Goal: Transaction & Acquisition: Obtain resource

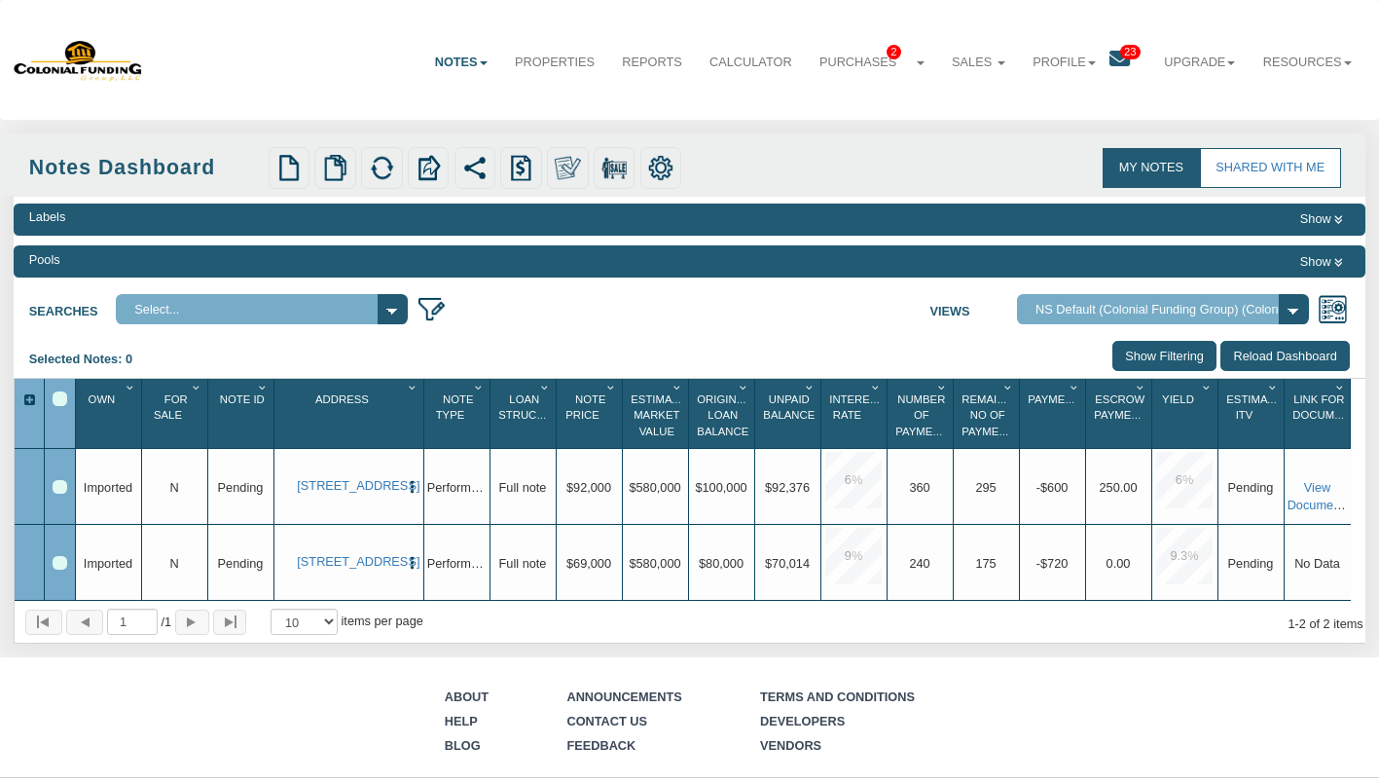
click at [1147, 175] on link "My Notes" at bounding box center [1151, 168] width 97 height 40
click at [428, 59] on link "Notes" at bounding box center [461, 62] width 80 height 47
click at [59, 219] on div "Labels" at bounding box center [47, 217] width 37 height 18
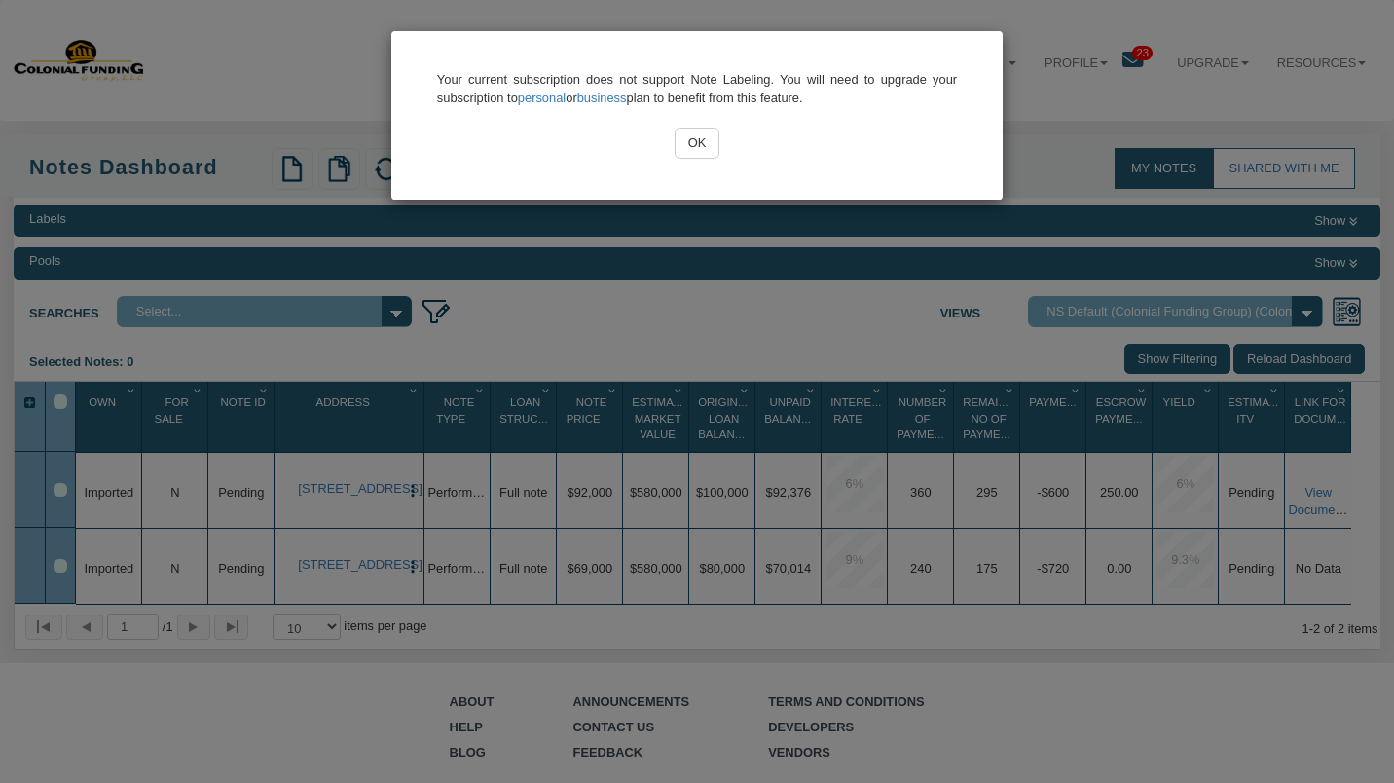
click at [701, 144] on input "OK" at bounding box center [697, 143] width 45 height 31
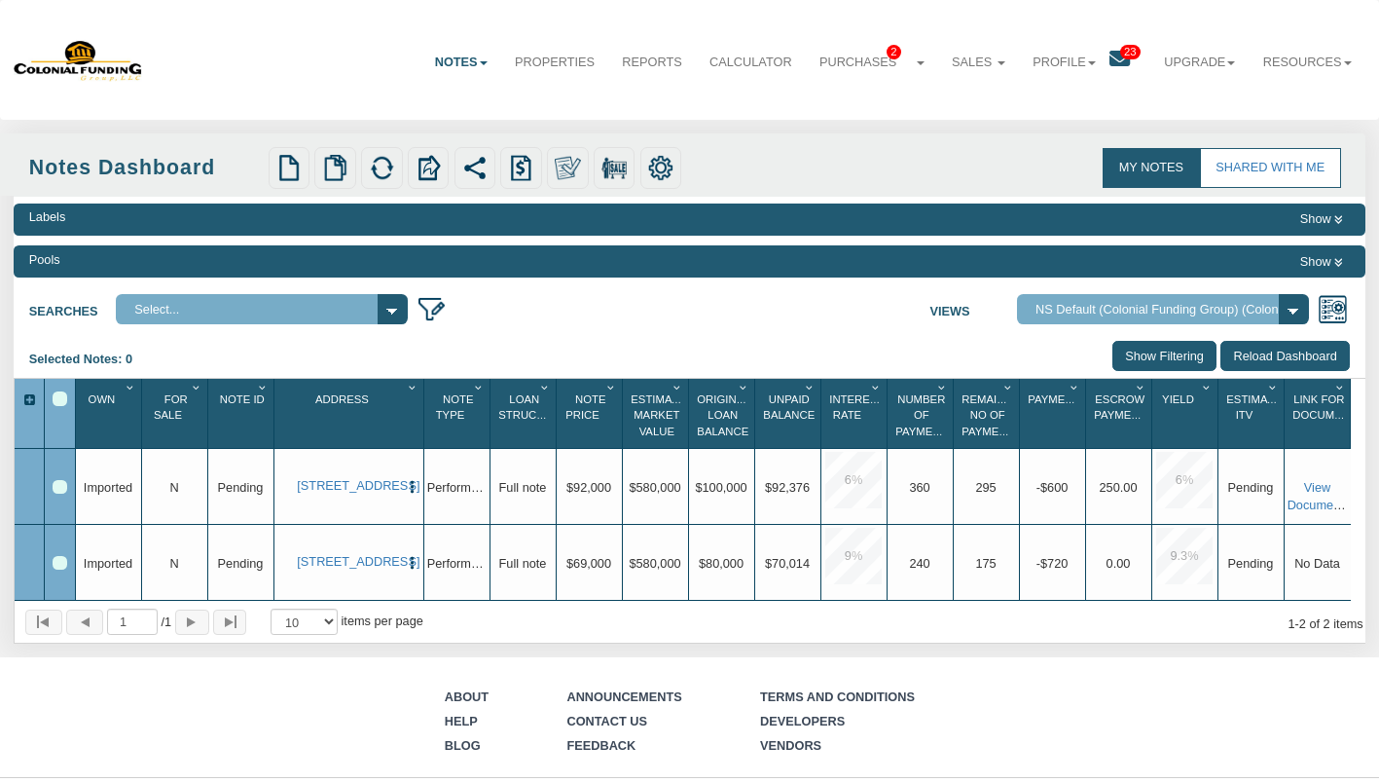
click at [1322, 218] on button "Show" at bounding box center [1322, 218] width 56 height 21
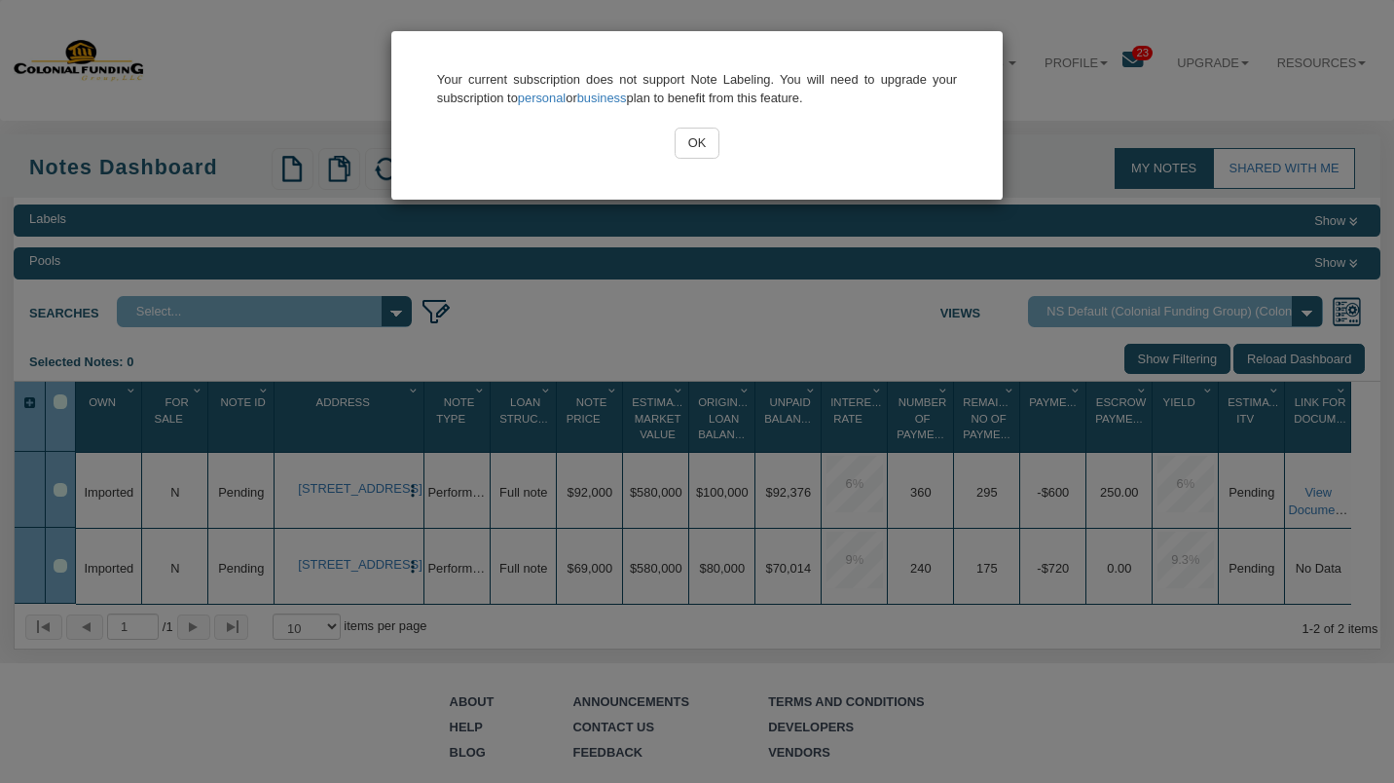
click at [707, 138] on input "OK" at bounding box center [697, 143] width 45 height 31
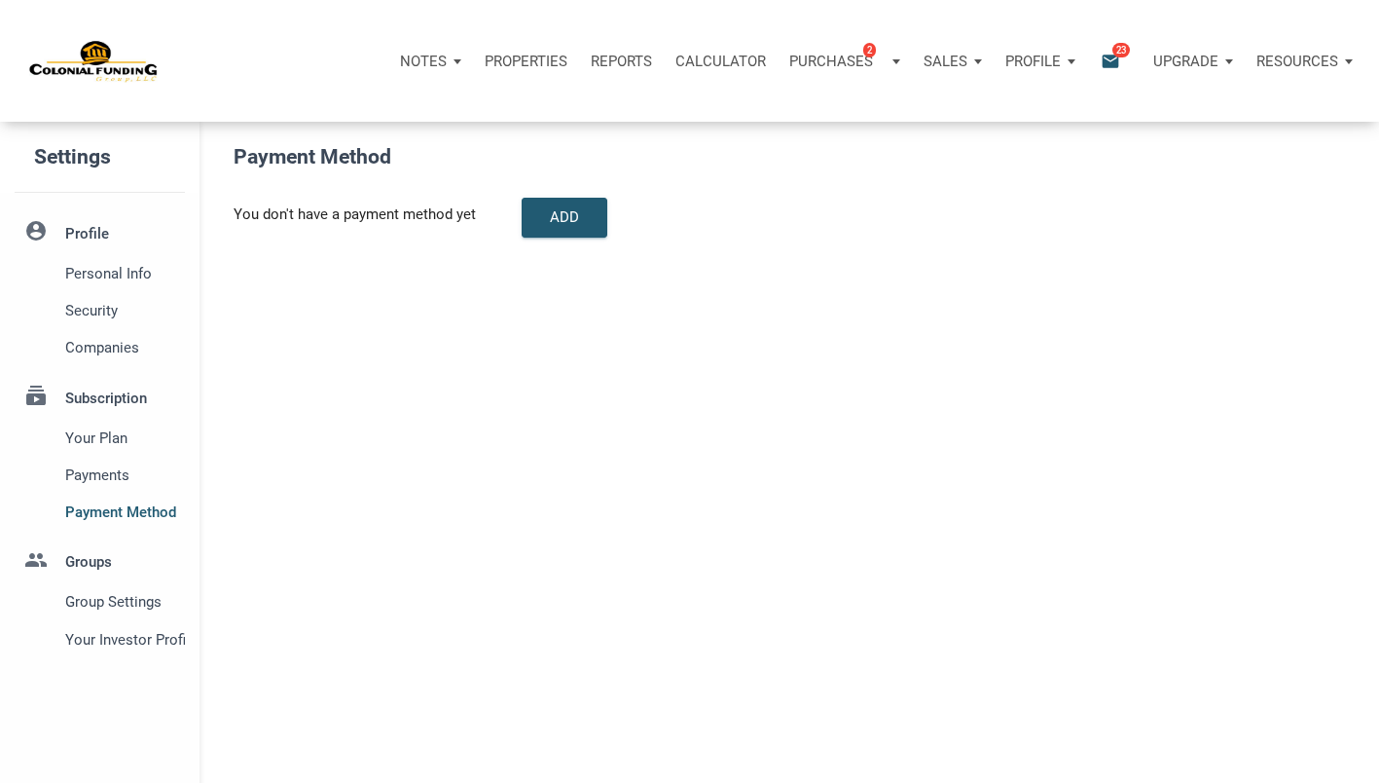
click at [1314, 63] on p "Resources" at bounding box center [1298, 62] width 82 height 18
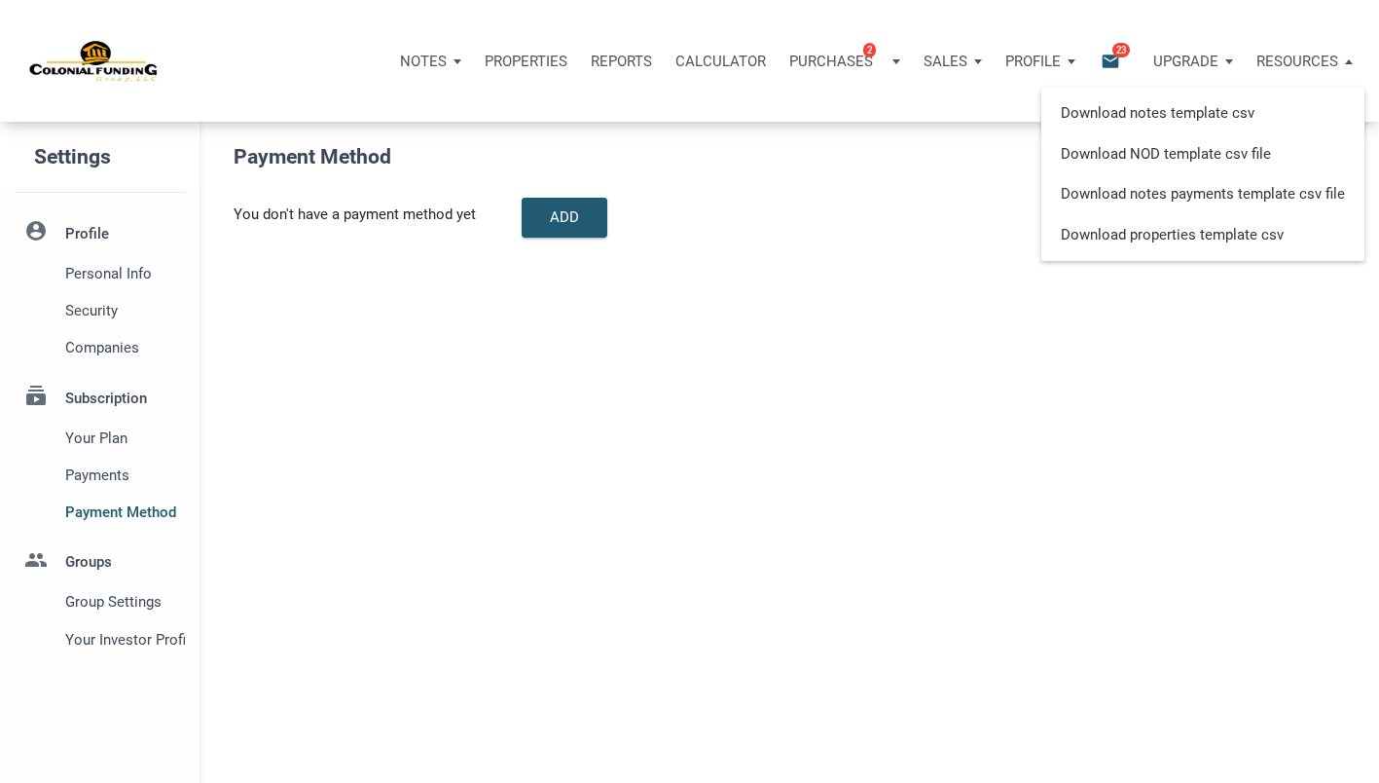
click at [434, 63] on p "Notes" at bounding box center [423, 62] width 47 height 18
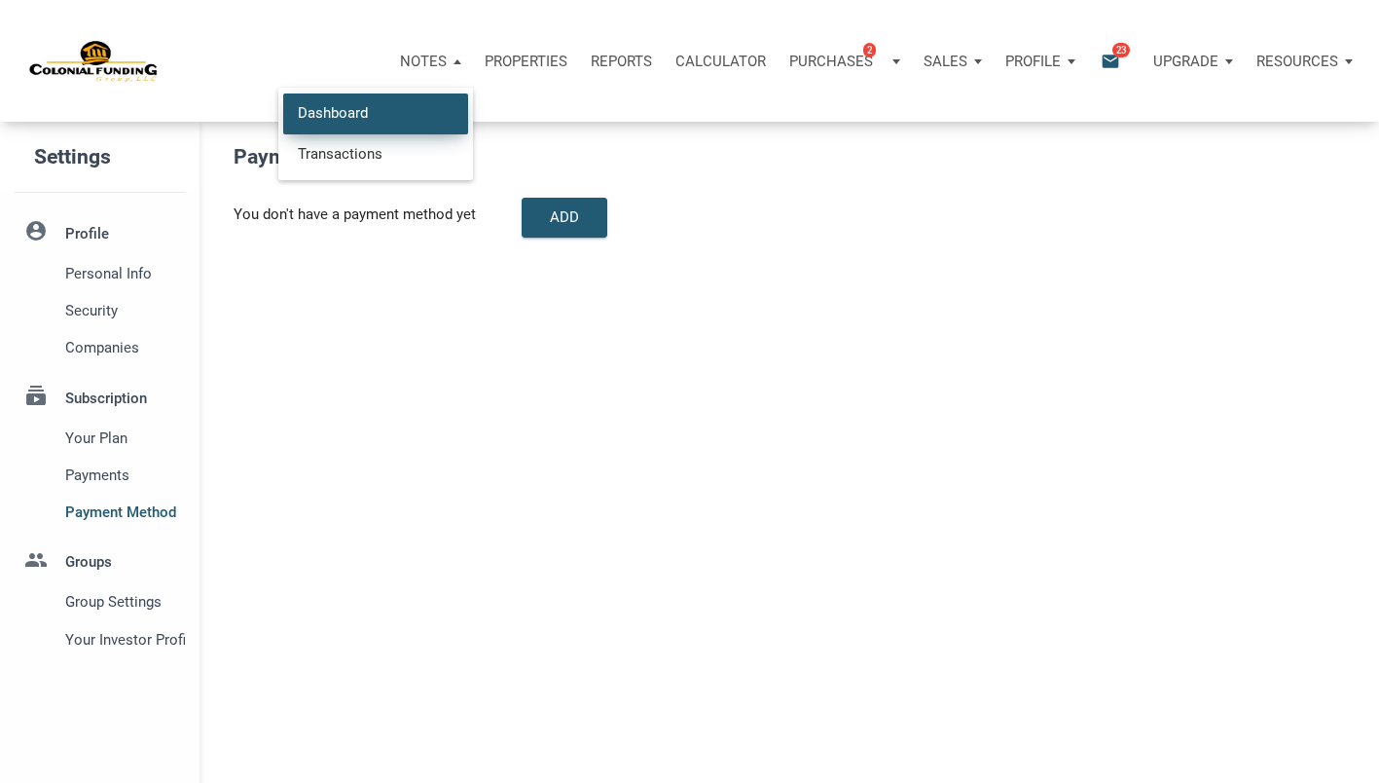
click at [340, 113] on link "Dashboard" at bounding box center [375, 113] width 185 height 40
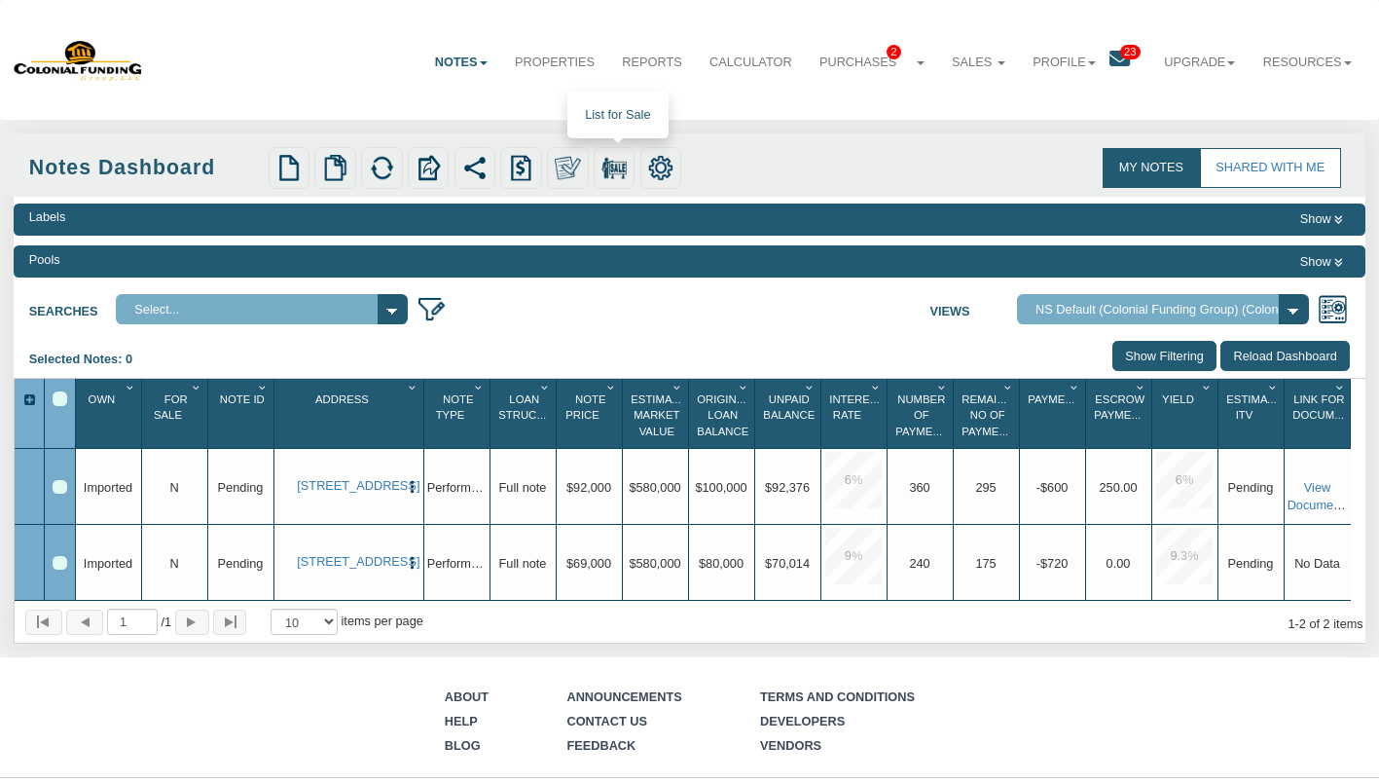
click at [617, 163] on img at bounding box center [614, 167] width 25 height 25
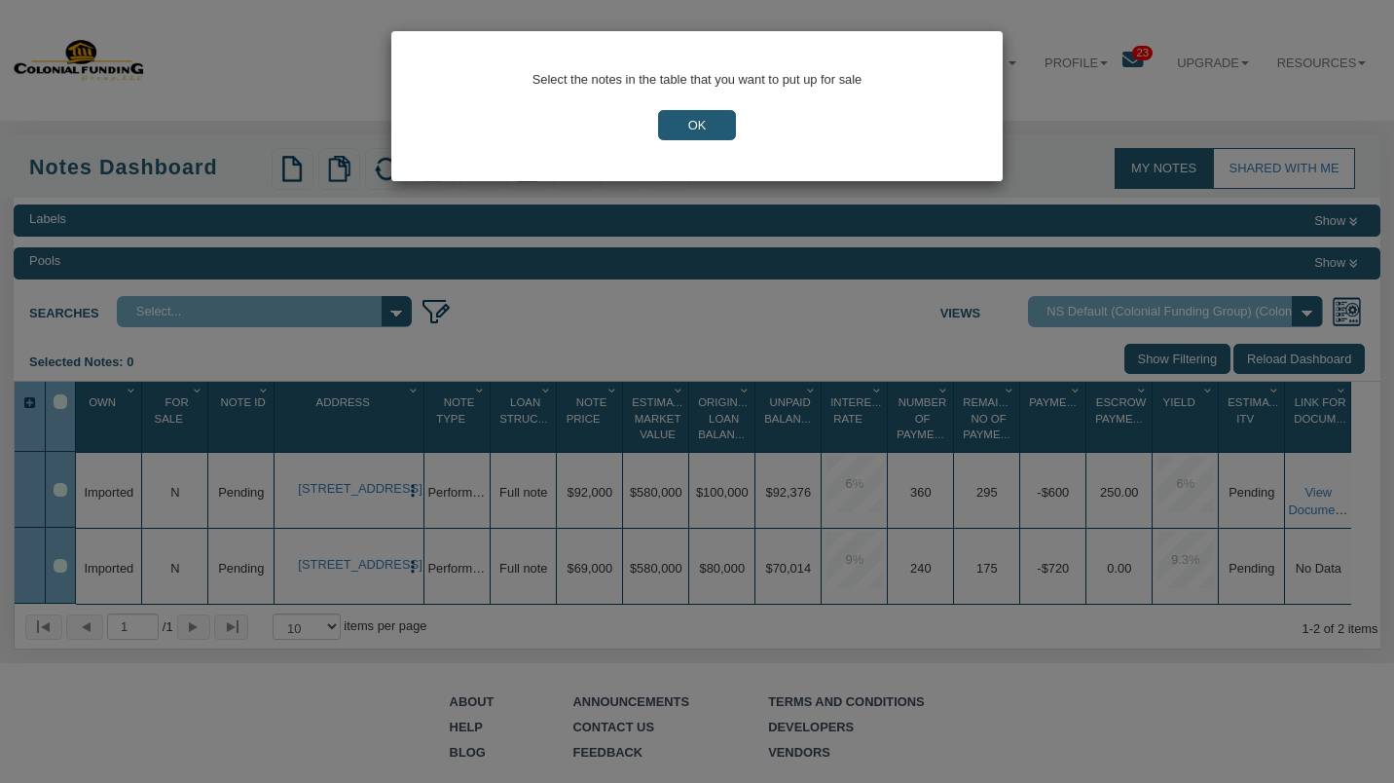
click at [679, 128] on input "OK" at bounding box center [697, 125] width 78 height 31
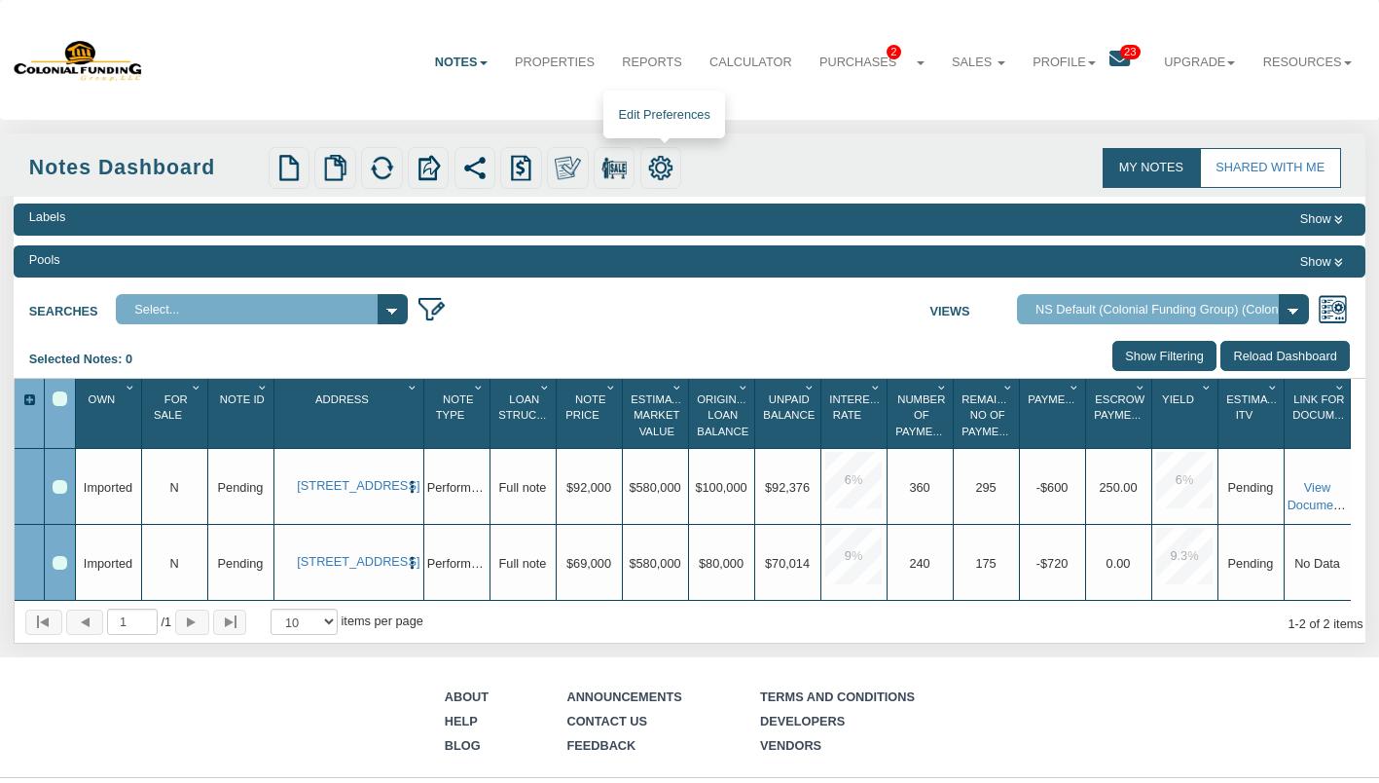
click at [673, 170] on img at bounding box center [660, 167] width 25 height 25
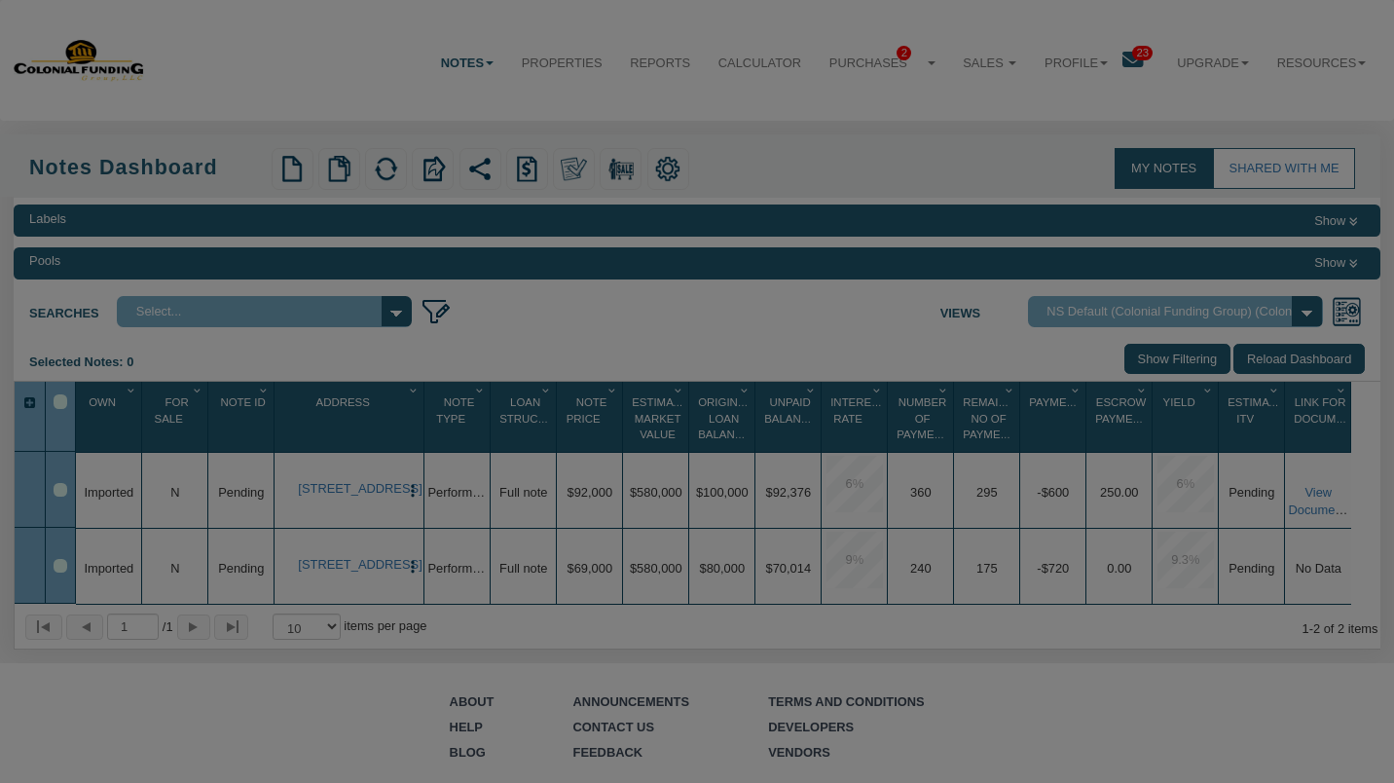
select select "object:1268"
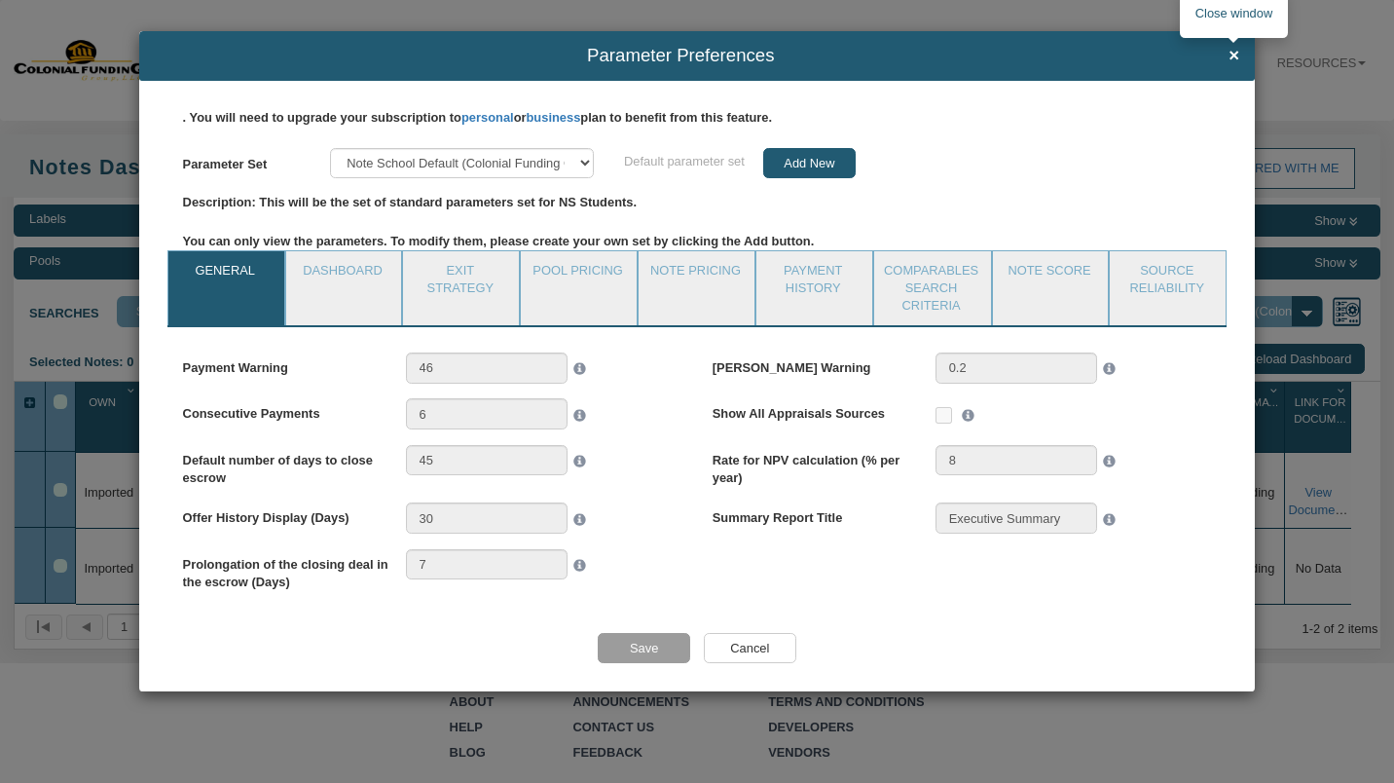
click at [1229, 48] on span "×" at bounding box center [1233, 55] width 11 height 19
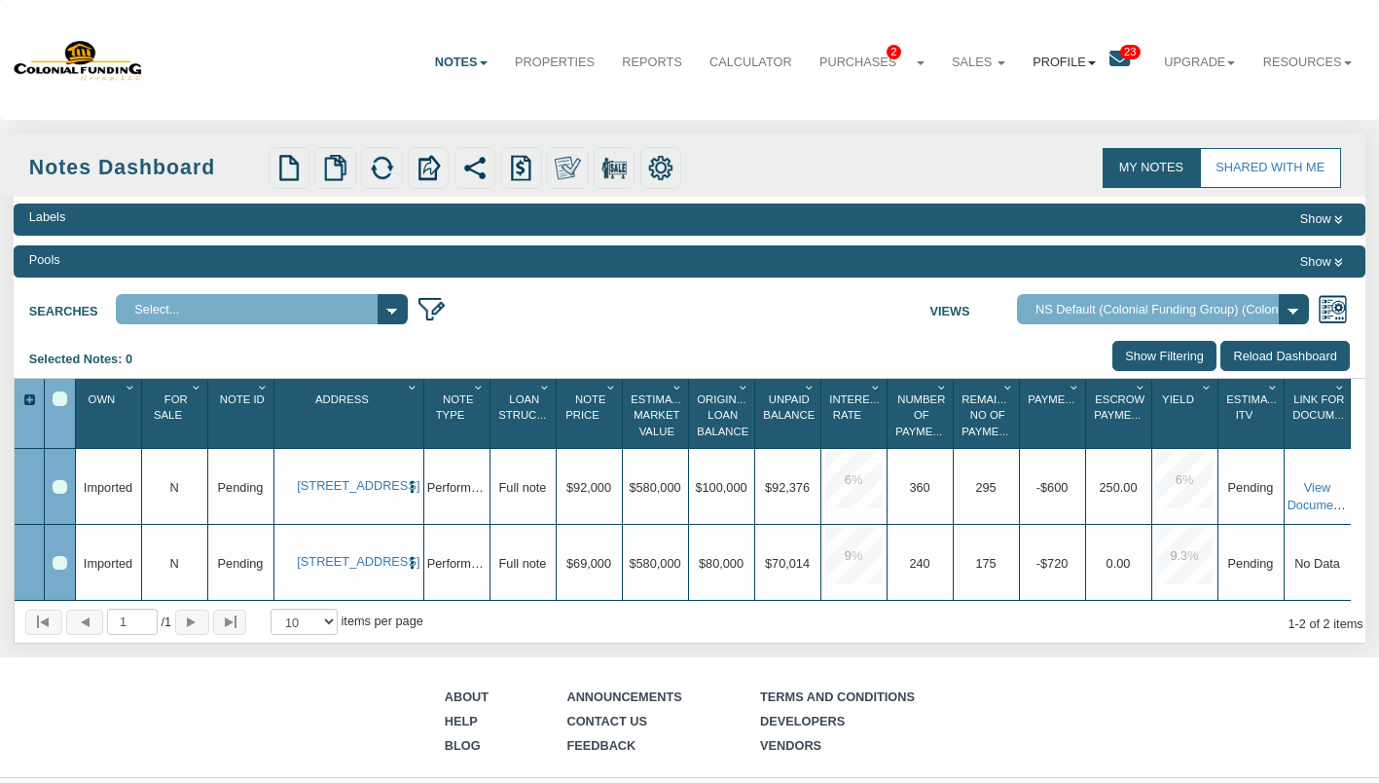
click at [1063, 59] on link "Profile" at bounding box center [1064, 62] width 91 height 47
click at [1034, 124] on link "Logout" at bounding box center [1070, 127] width 160 height 23
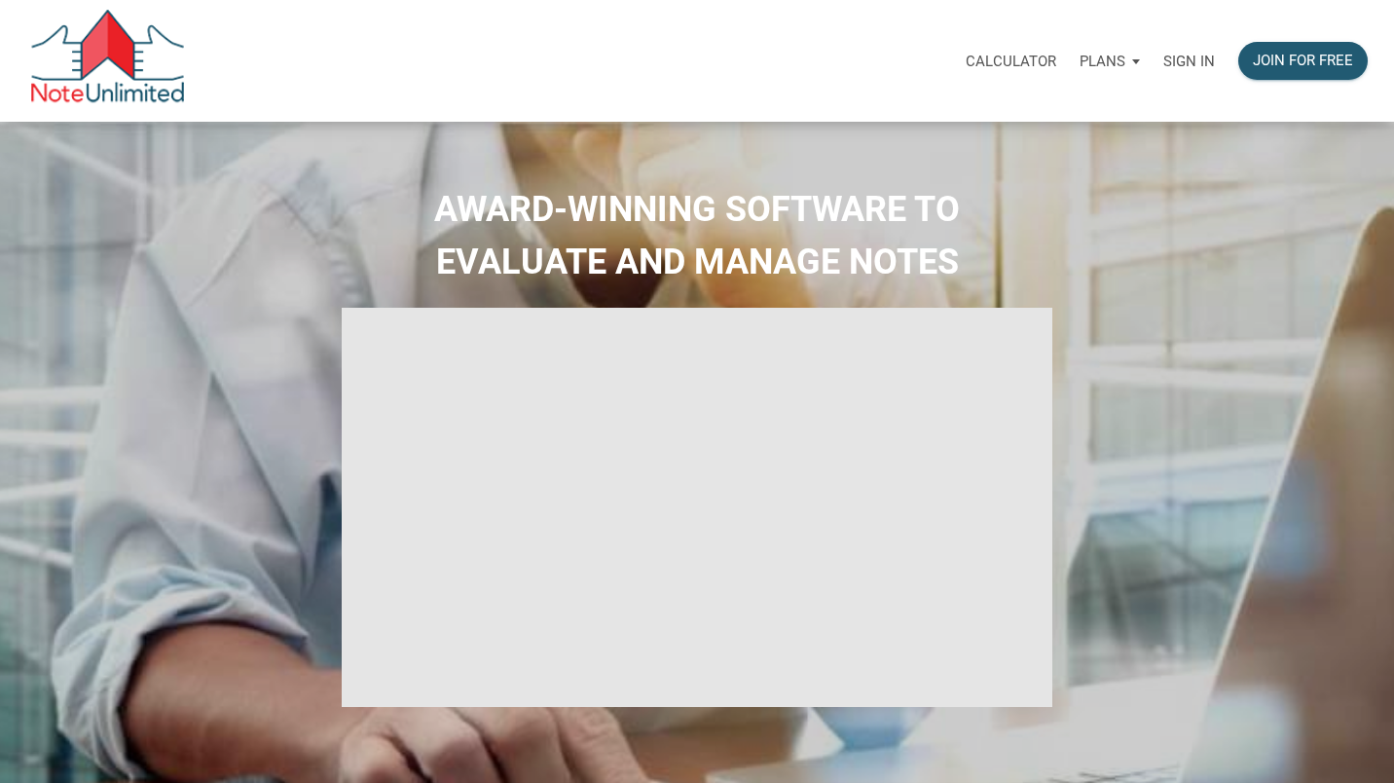
select select
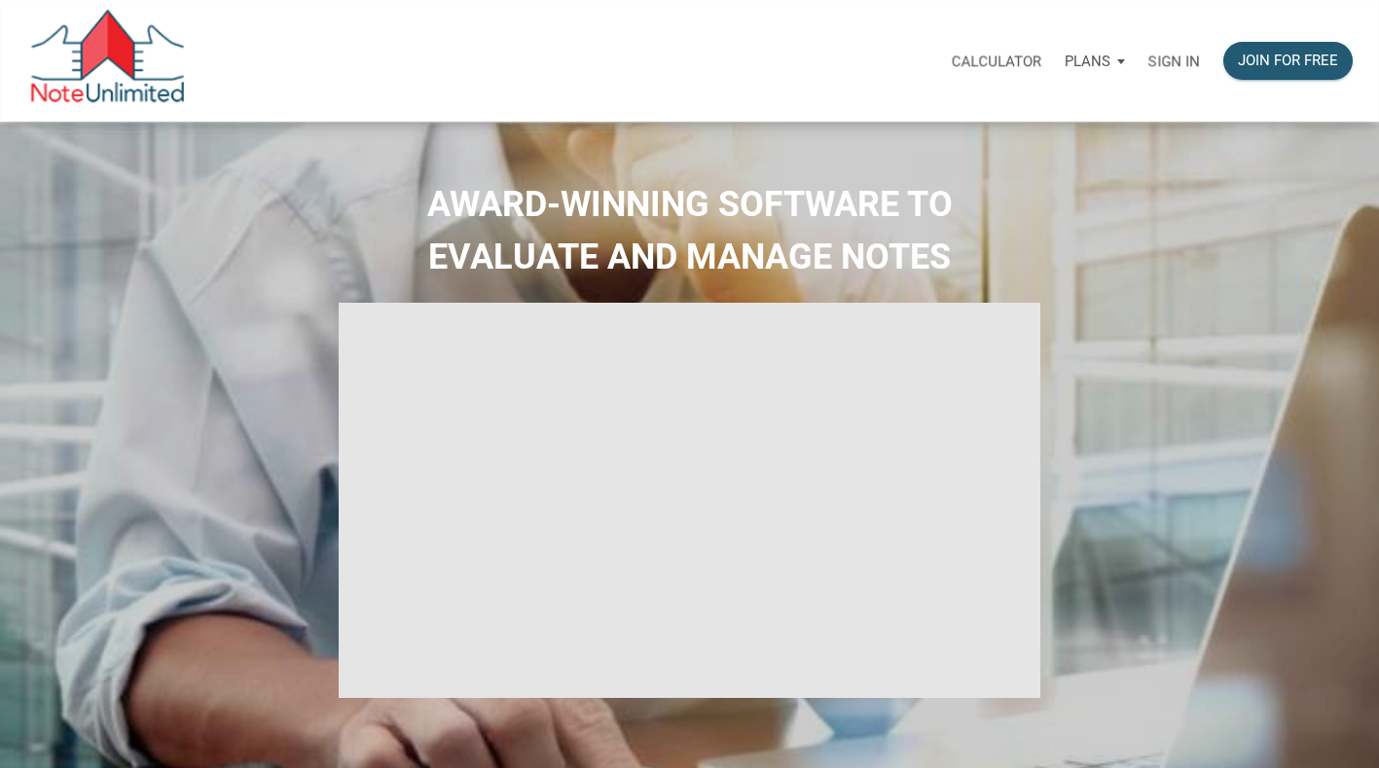
type input "Introduction to new features"
select select
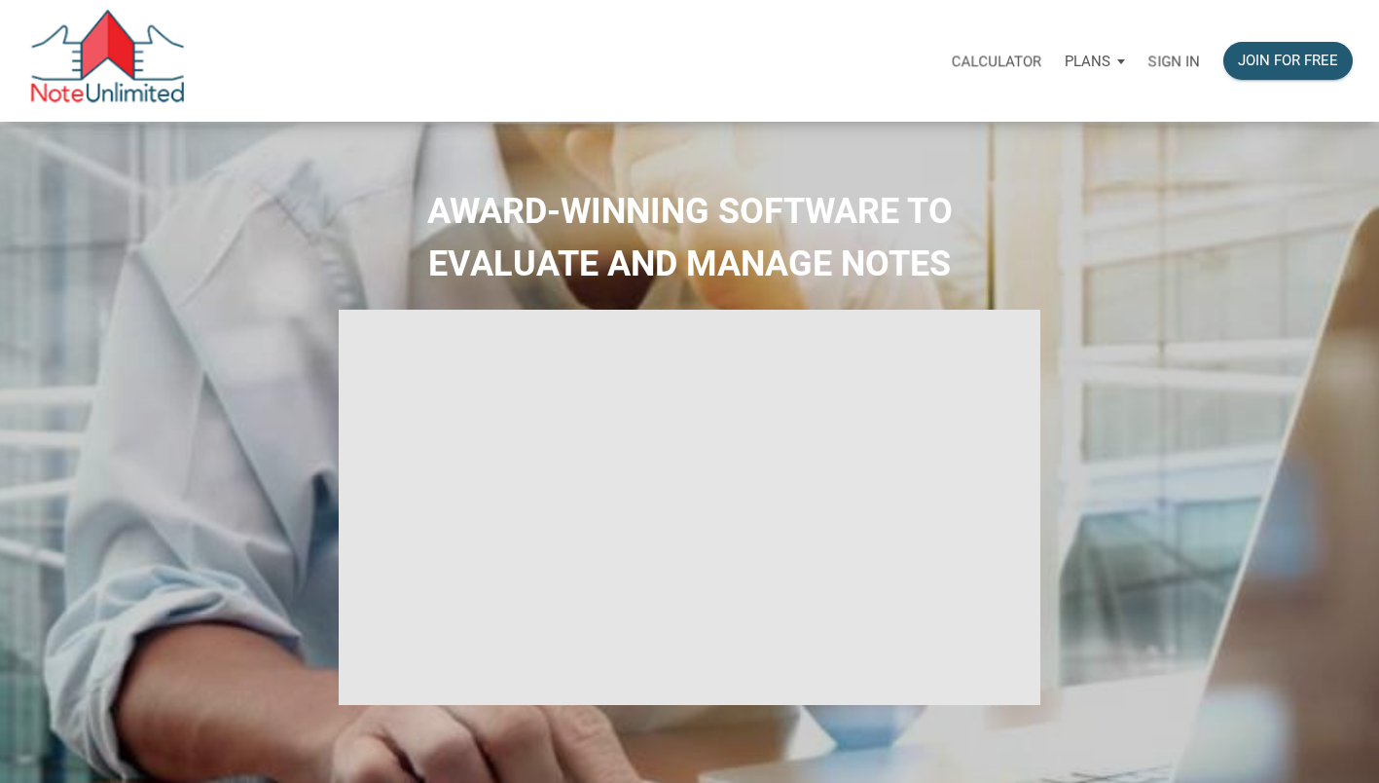
click at [1169, 58] on p "Sign in" at bounding box center [1175, 62] width 52 height 18
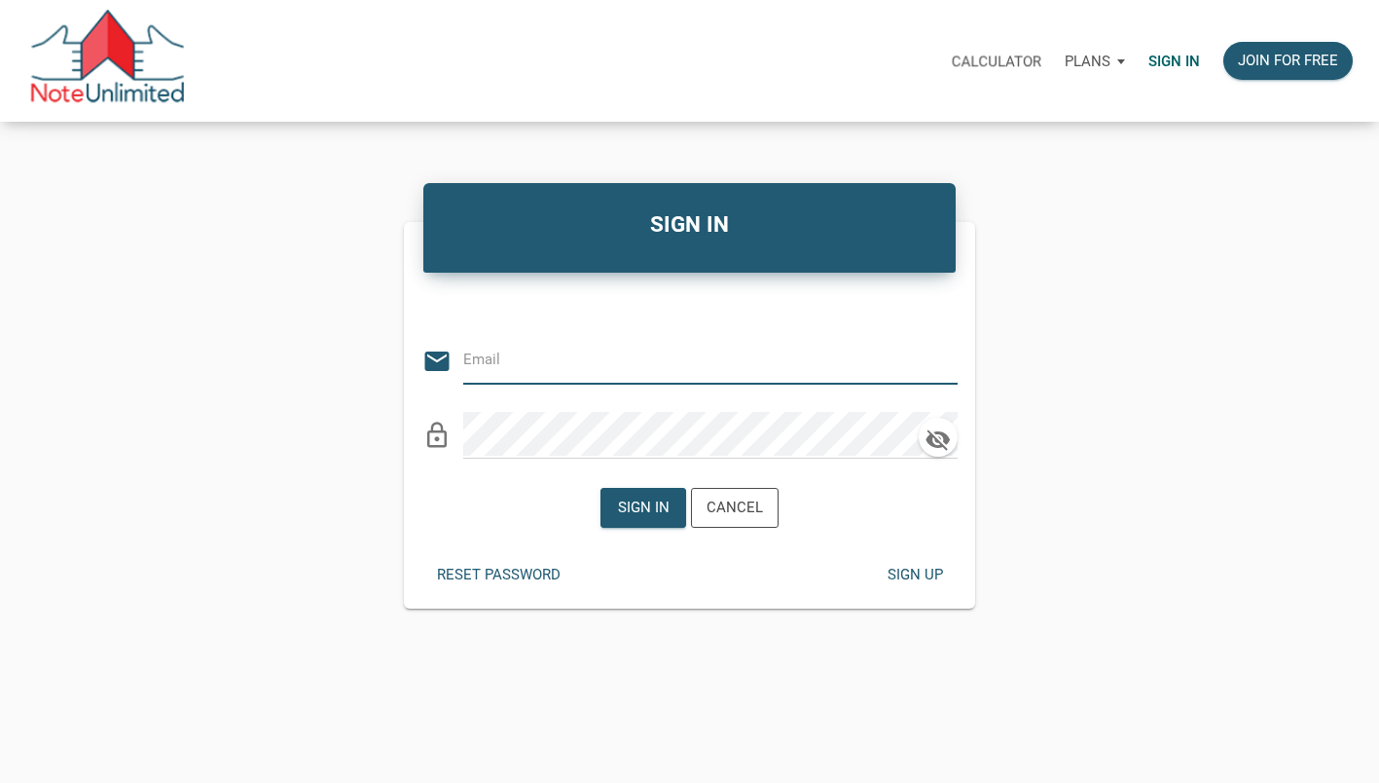
type input "[EMAIL_ADDRESS][DOMAIN_NAME]"
click at [618, 511] on div "Sign in" at bounding box center [644, 507] width 52 height 22
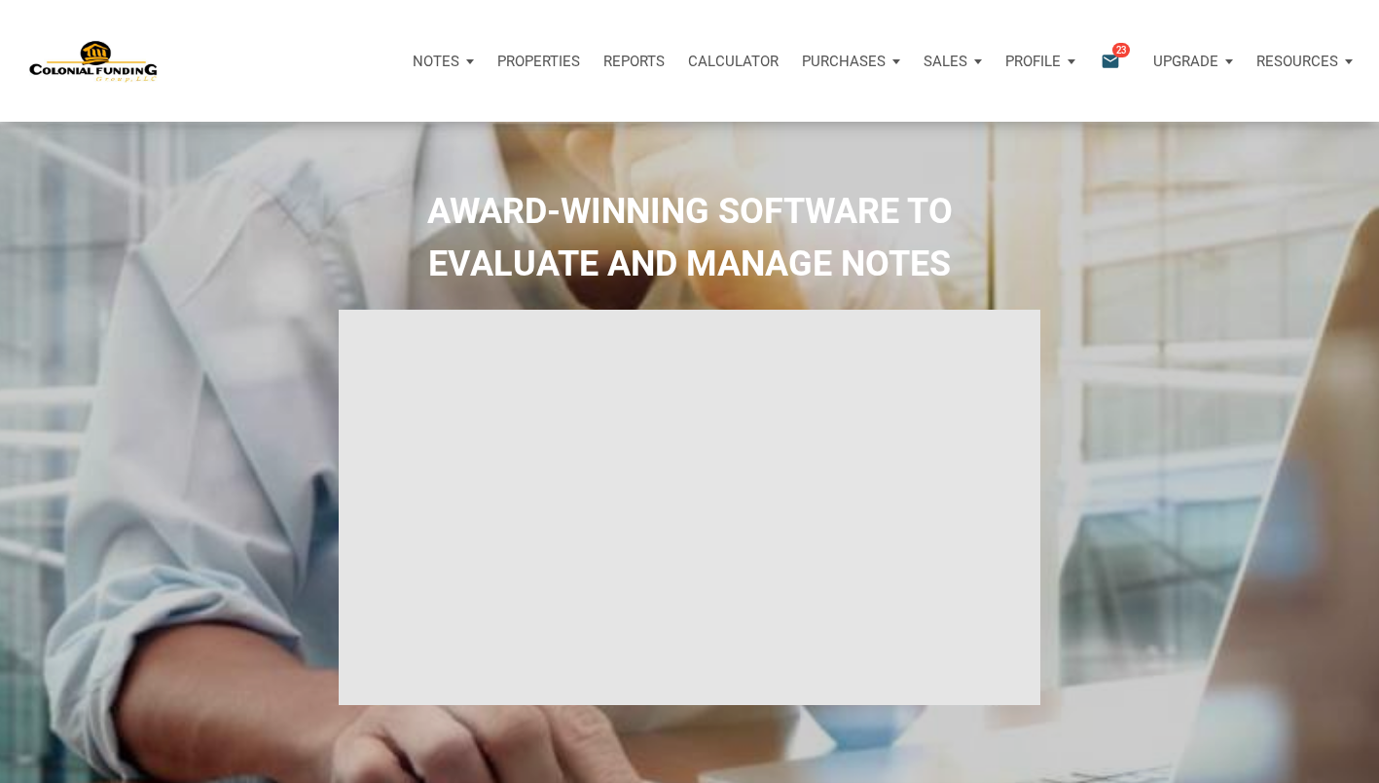
type input "Introduction to new features"
select select
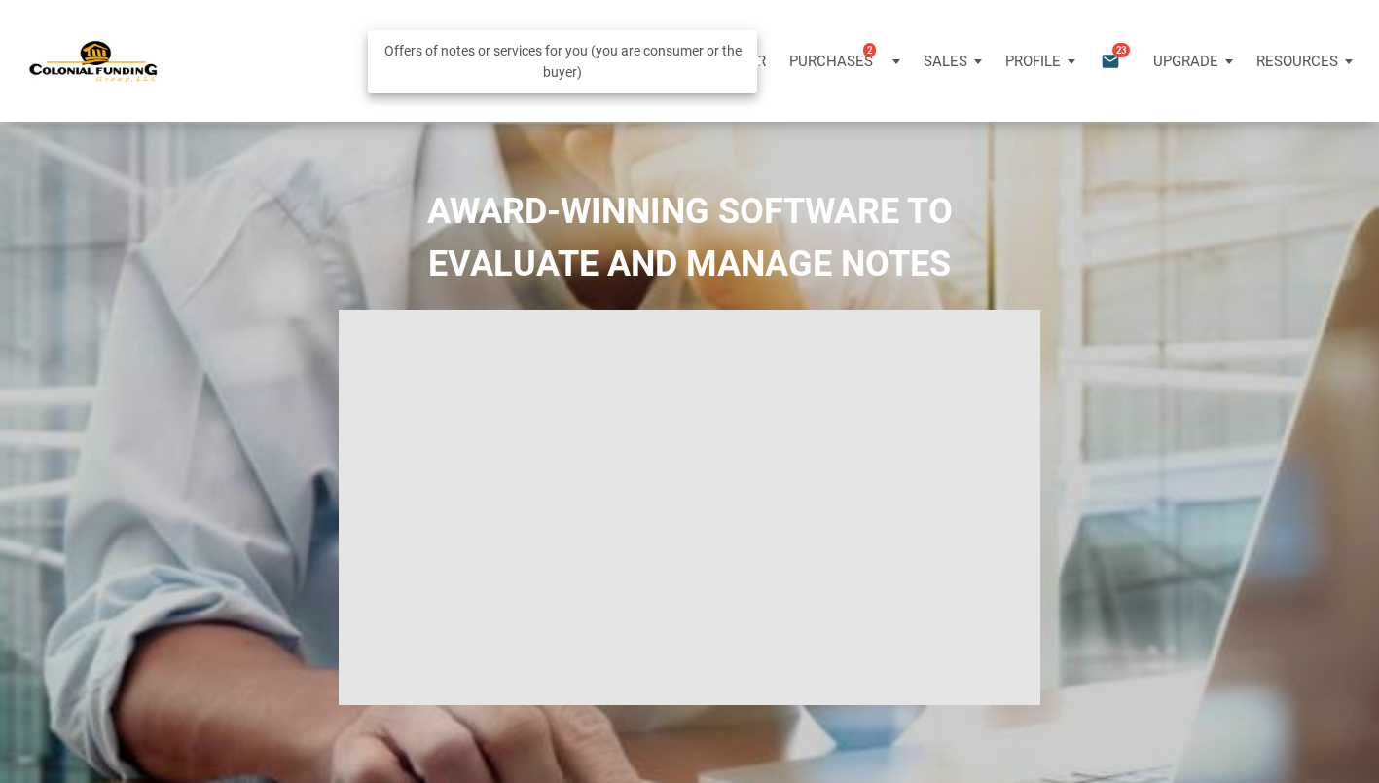
click at [830, 54] on p "Purchases" at bounding box center [831, 62] width 84 height 18
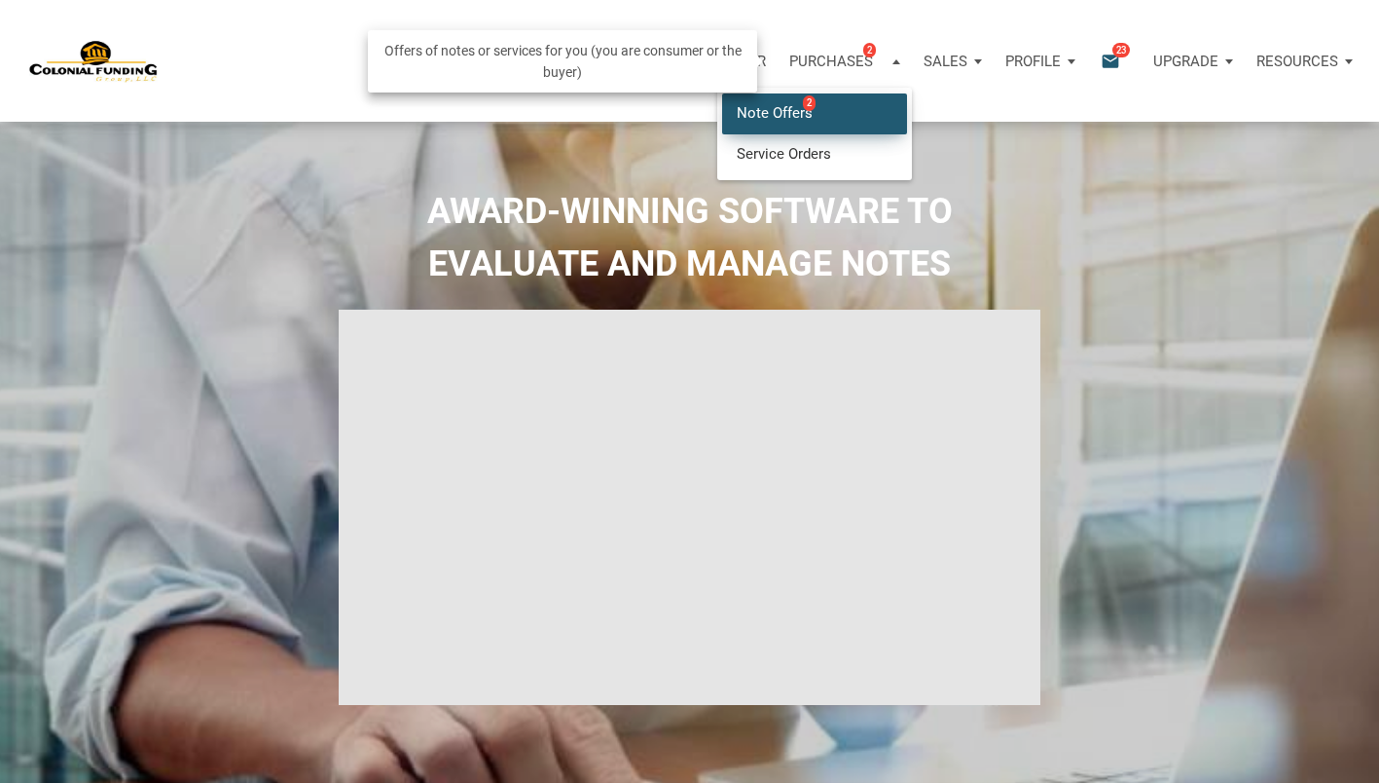
click at [767, 126] on link "Note Offers 2" at bounding box center [814, 113] width 185 height 40
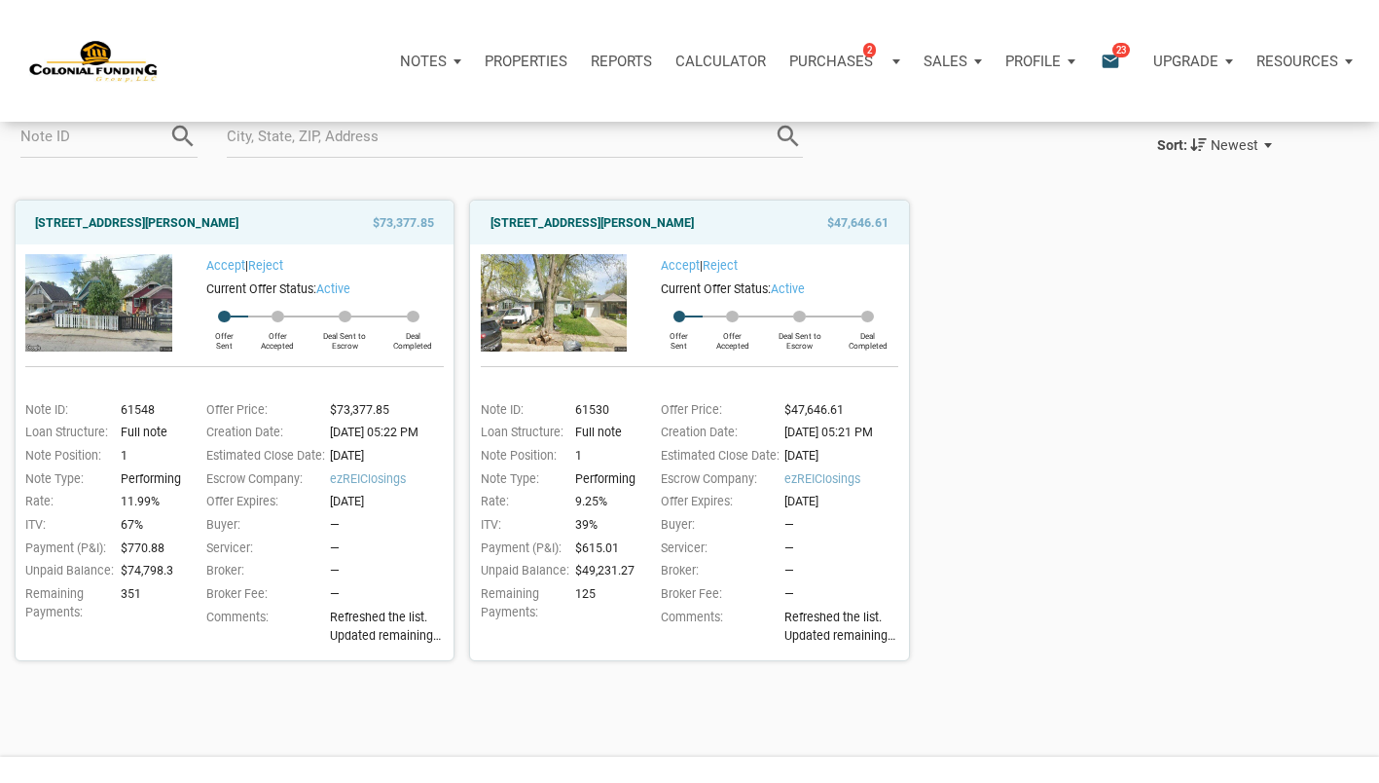
scroll to position [149, 0]
